Goal: Transaction & Acquisition: Purchase product/service

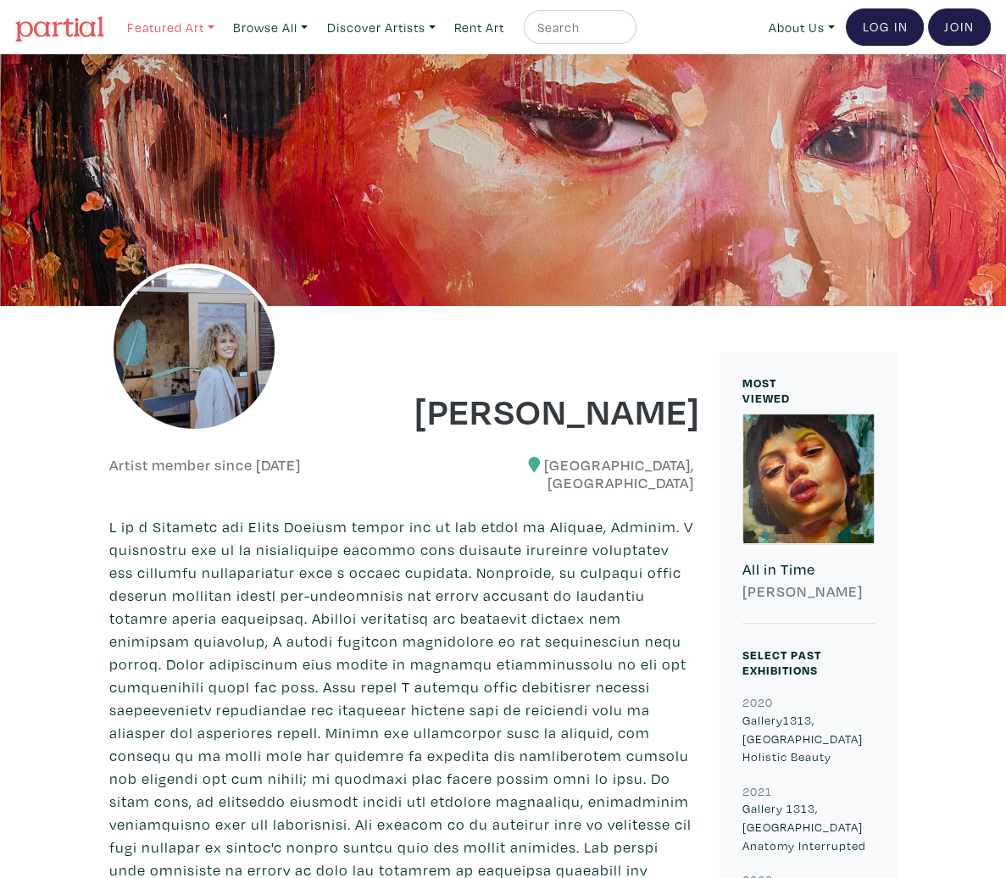
click at [172, 20] on link "Featured Art" at bounding box center [171, 27] width 103 height 35
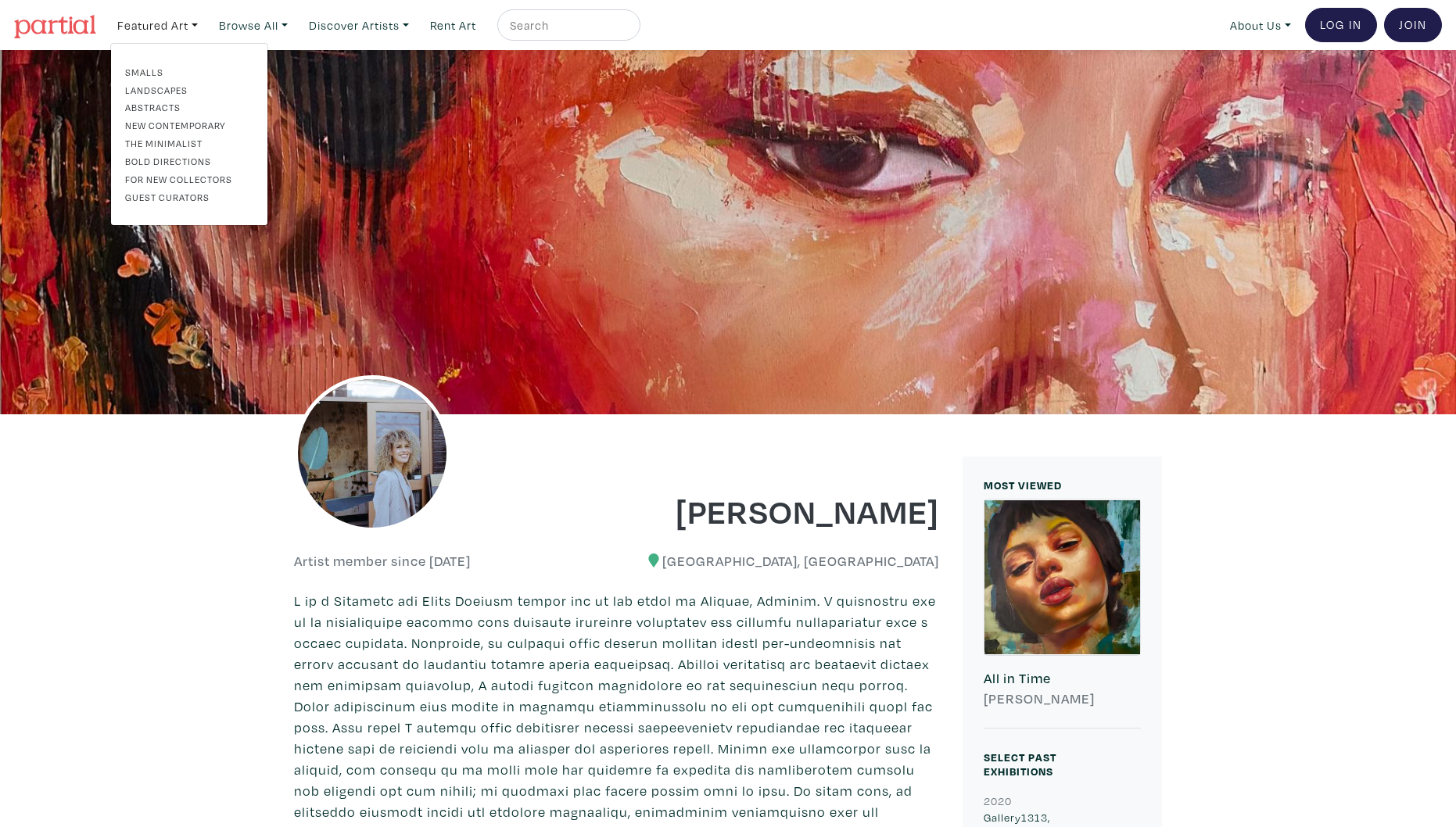
click at [187, 141] on link "The Minimalist" at bounding box center [189, 143] width 128 height 14
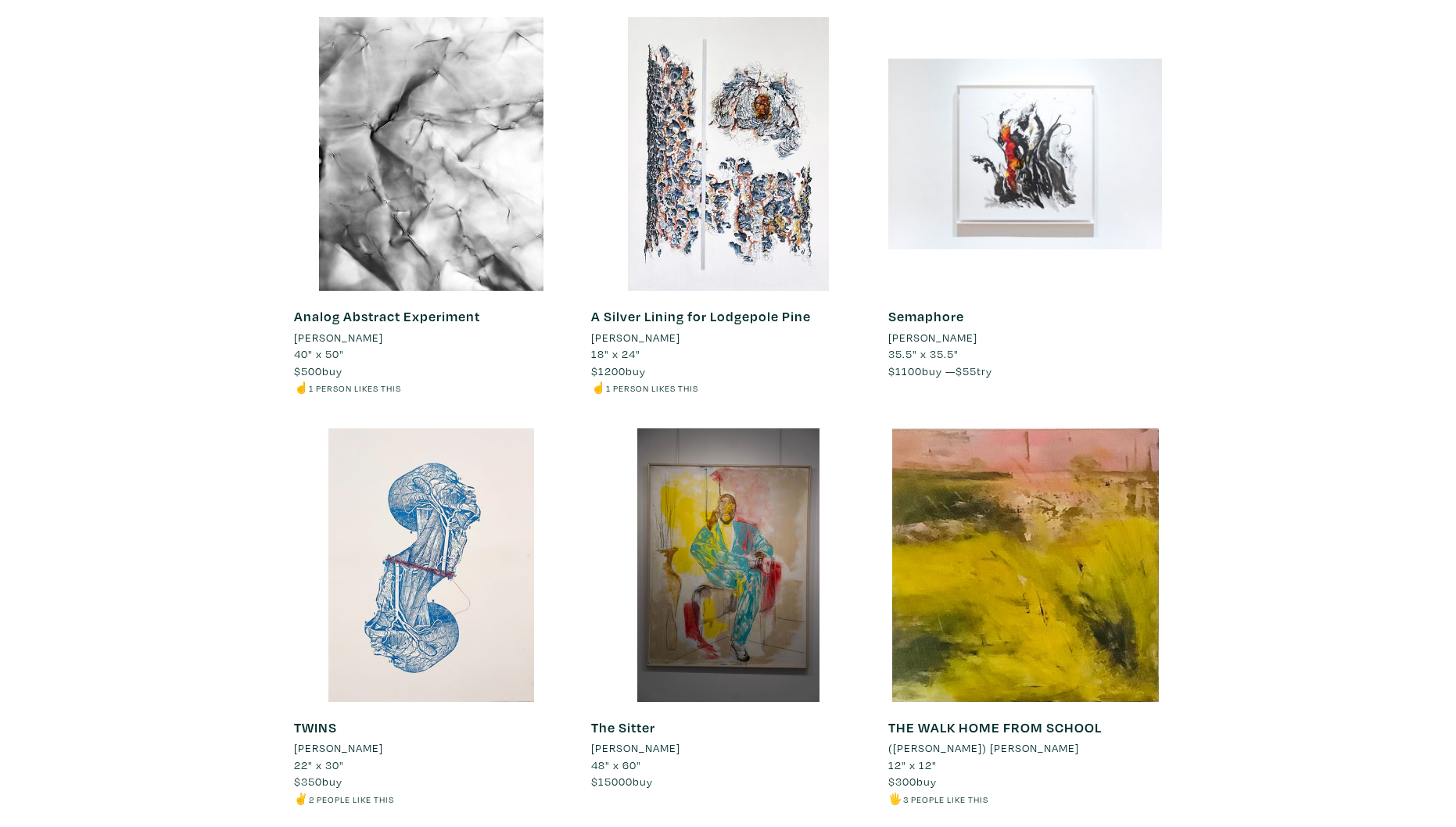
scroll to position [3544, 0]
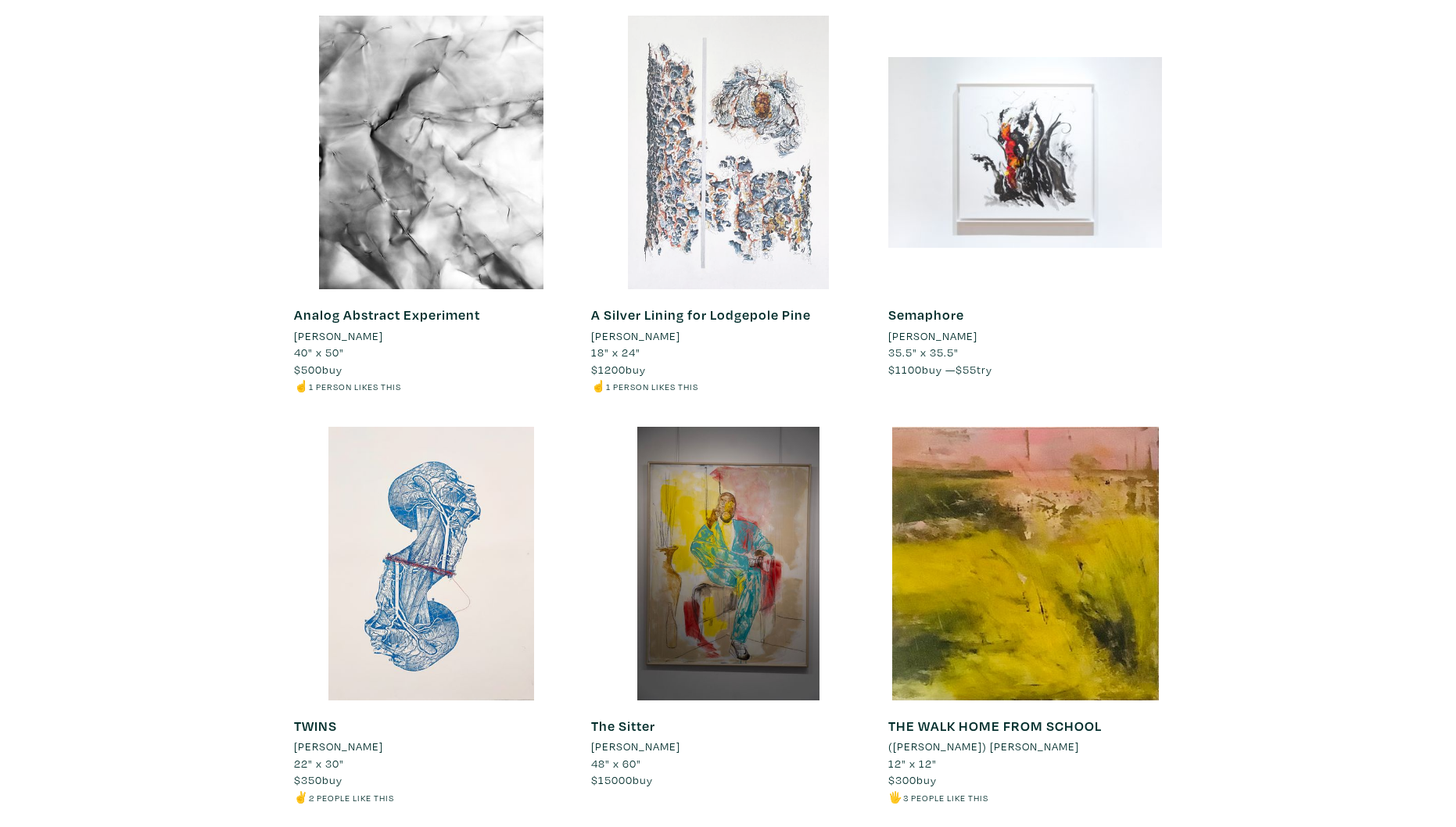
click at [762, 219] on div at bounding box center [728, 152] width 274 height 274
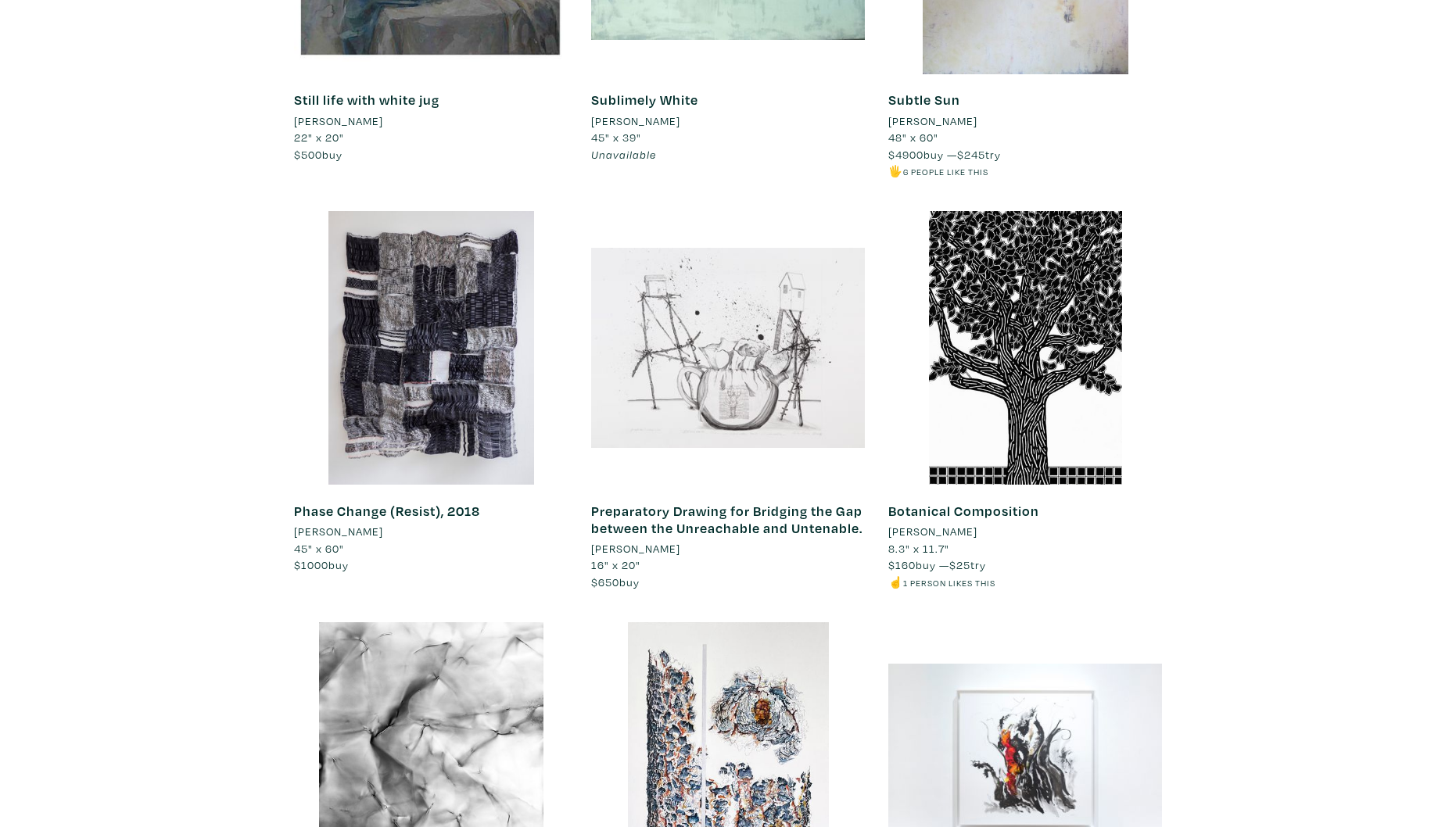
scroll to position [2357, 0]
